Goal: Task Accomplishment & Management: Manage account settings

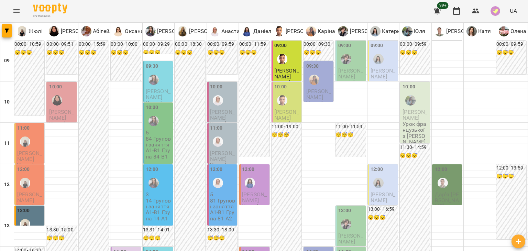
scroll to position [132, 0]
drag, startPoint x: 0, startPoint y: 0, endPoint x: 21, endPoint y: 11, distance: 23.5
click at [21, 11] on button "Menu" at bounding box center [16, 11] width 16 height 16
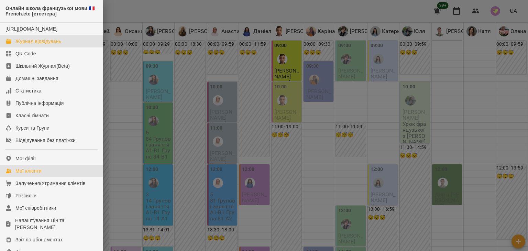
click at [46, 177] on link "Мої клієнти" at bounding box center [51, 171] width 103 height 12
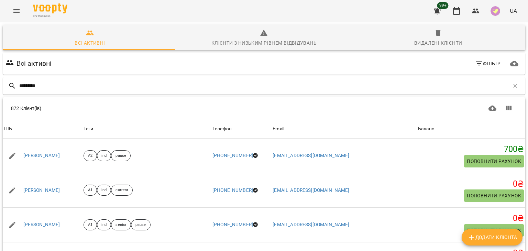
type input "********"
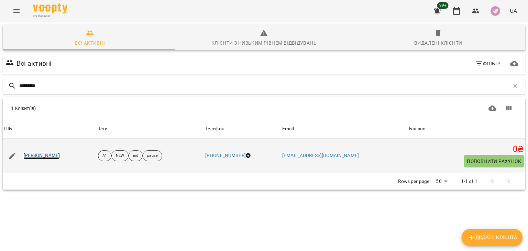
click at [45, 156] on link "[PERSON_NAME]" at bounding box center [41, 155] width 37 height 7
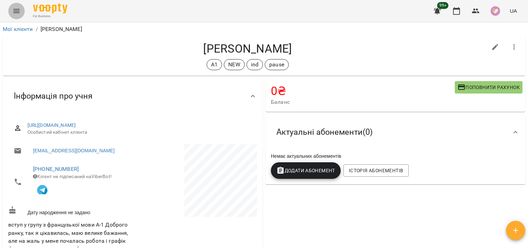
click at [15, 11] on icon "Menu" at bounding box center [16, 11] width 6 height 4
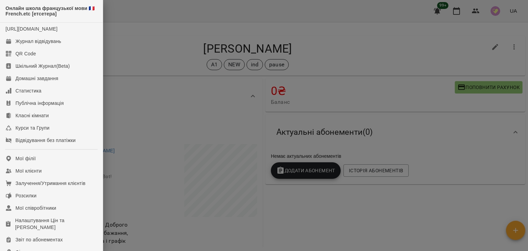
click at [459, 14] on div at bounding box center [264, 125] width 528 height 251
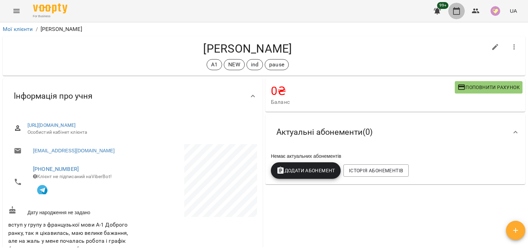
click at [459, 14] on icon "button" at bounding box center [456, 11] width 7 height 8
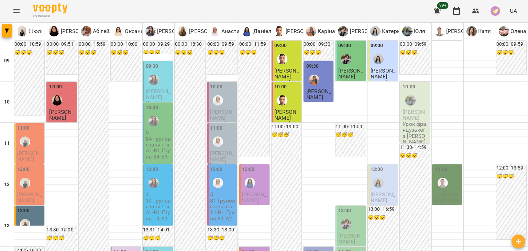
type input "**********"
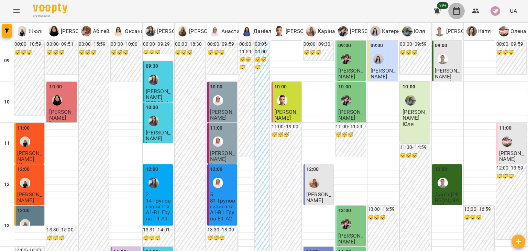
click at [454, 14] on icon "button" at bounding box center [456, 11] width 7 height 8
click at [436, 11] on icon "button" at bounding box center [437, 11] width 7 height 7
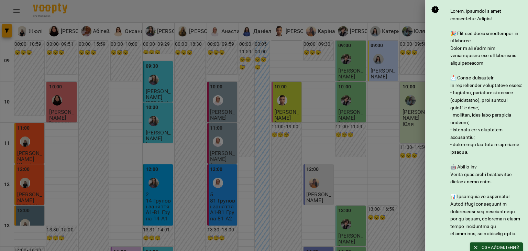
scroll to position [140, 0]
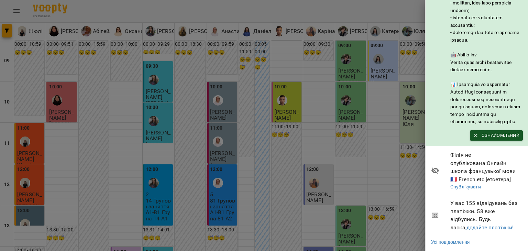
click at [402, 225] on div at bounding box center [264, 125] width 528 height 251
